Goal: Task Accomplishment & Management: Use online tool/utility

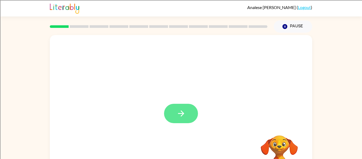
click at [170, 117] on button "button" at bounding box center [181, 113] width 34 height 19
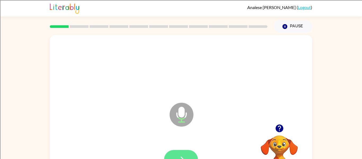
click at [177, 155] on icon "button" at bounding box center [181, 159] width 9 height 9
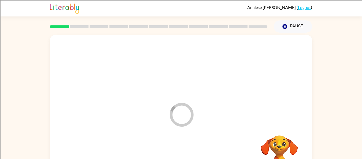
click at [177, 155] on div at bounding box center [181, 159] width 252 height 43
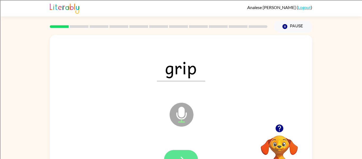
click at [185, 154] on button "button" at bounding box center [181, 159] width 34 height 19
click at [180, 152] on button "button" at bounding box center [181, 159] width 34 height 19
click at [187, 155] on button "button" at bounding box center [181, 159] width 34 height 19
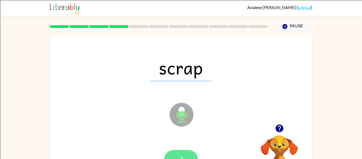
click at [174, 150] on button "button" at bounding box center [181, 159] width 34 height 19
click at [174, 150] on div at bounding box center [181, 159] width 34 height 19
click at [185, 152] on button "button" at bounding box center [181, 159] width 34 height 19
click at [181, 153] on button "button" at bounding box center [181, 159] width 34 height 19
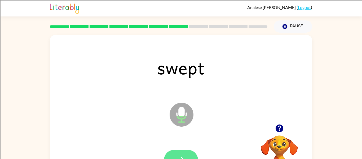
click at [186, 154] on button "button" at bounding box center [181, 159] width 34 height 19
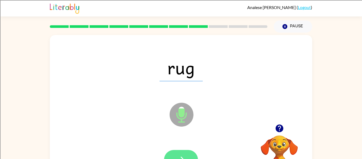
click at [178, 157] on icon "button" at bounding box center [181, 159] width 9 height 9
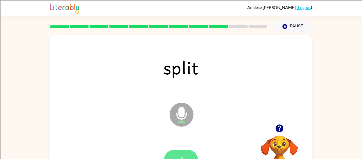
click at [189, 155] on button "button" at bounding box center [181, 159] width 34 height 19
click at [187, 152] on button "button" at bounding box center [181, 159] width 34 height 19
